Goal: Task Accomplishment & Management: Complete application form

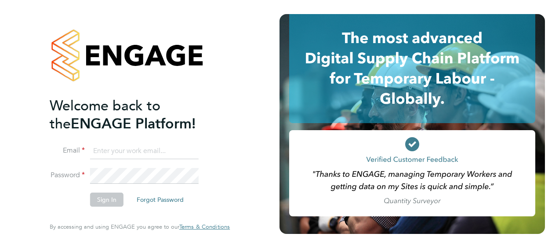
type input "[EMAIL_ADDRESS][DOMAIN_NAME]"
click at [102, 201] on button "Sign In" at bounding box center [106, 199] width 33 height 14
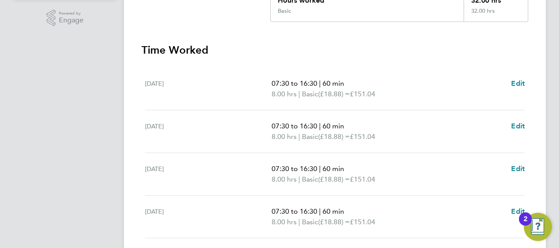
scroll to position [350, 0]
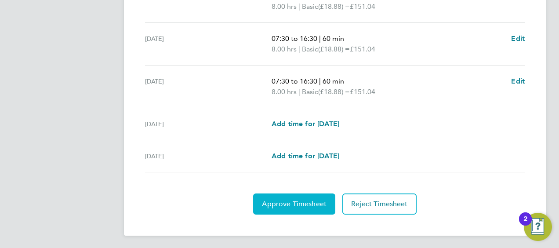
click at [306, 200] on span "Approve Timesheet" at bounding box center [294, 204] width 65 height 9
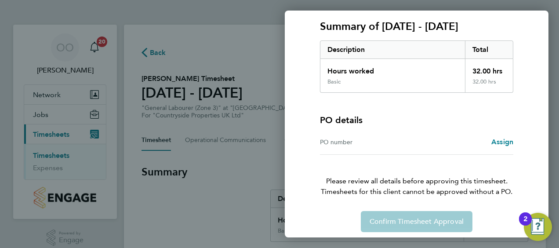
scroll to position [122, 0]
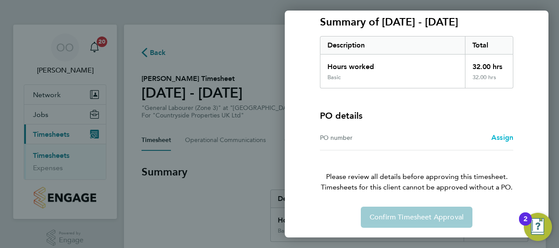
click at [498, 138] on span "Assign" at bounding box center [502, 137] width 22 height 8
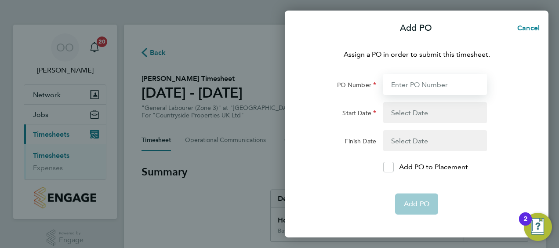
click at [427, 83] on input "PO Number" at bounding box center [435, 84] width 104 height 21
type input "mz048/00220"
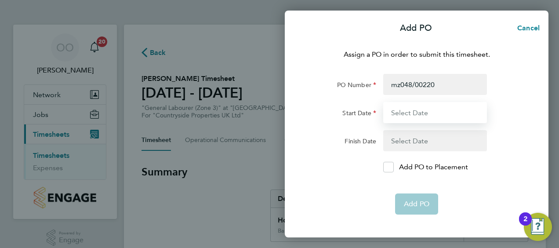
type input "29 Aug 25"
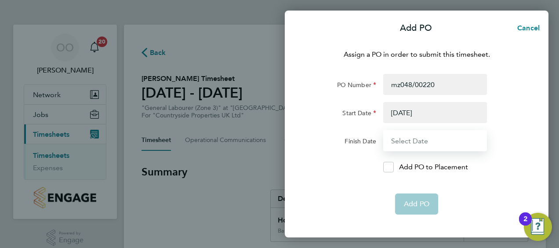
type input "26 Sep 25"
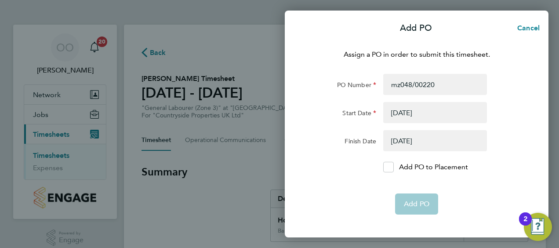
click at [430, 112] on button "button" at bounding box center [435, 112] width 104 height 21
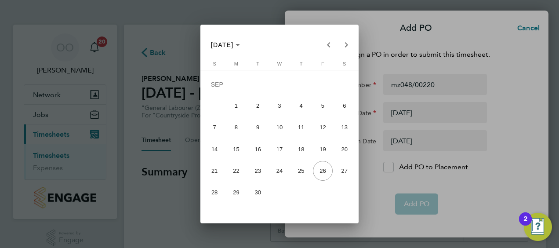
click at [235, 148] on span "15" at bounding box center [235, 148] width 19 height 19
type input "15 Sep 25"
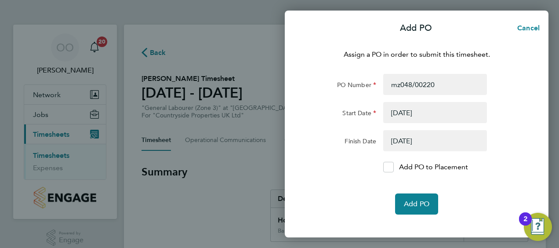
click at [432, 144] on button "button" at bounding box center [435, 140] width 104 height 21
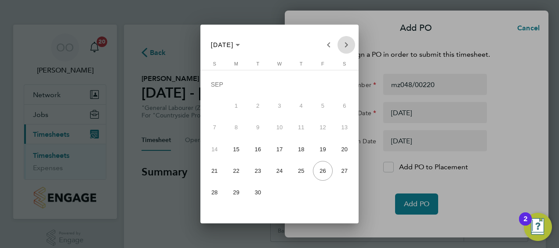
click at [349, 46] on span "Next month" at bounding box center [347, 45] width 18 height 18
click at [323, 147] on span "21" at bounding box center [322, 151] width 19 height 19
type input "21 Nov 25"
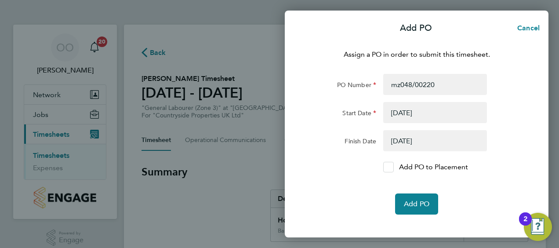
click at [385, 165] on div at bounding box center [388, 167] width 11 height 11
click at [392, 167] on input "Add PO to Placement" at bounding box center [392, 167] width 0 height 0
click at [411, 209] on button "Add PO" at bounding box center [416, 203] width 43 height 21
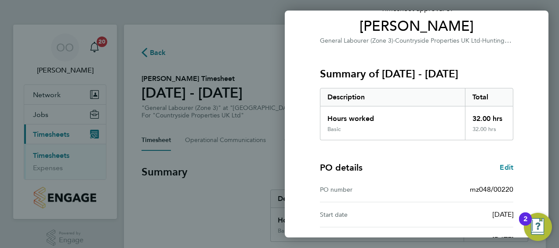
scroll to position [172, 0]
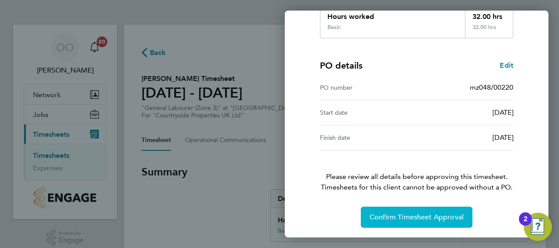
click at [417, 215] on span "Confirm Timesheet Approval" at bounding box center [417, 217] width 94 height 9
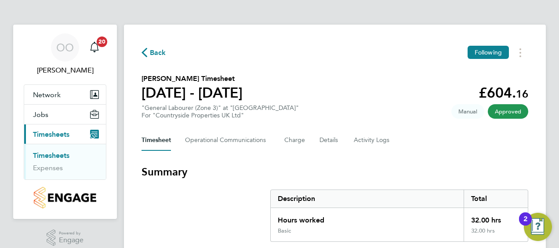
click at [62, 156] on link "Timesheets" at bounding box center [51, 155] width 36 height 8
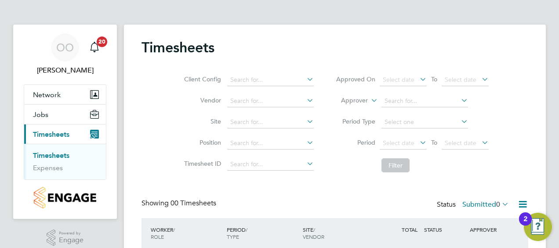
click at [66, 155] on link "Timesheets" at bounding box center [51, 155] width 36 height 8
